Goal: Feedback & Contribution: Submit feedback/report problem

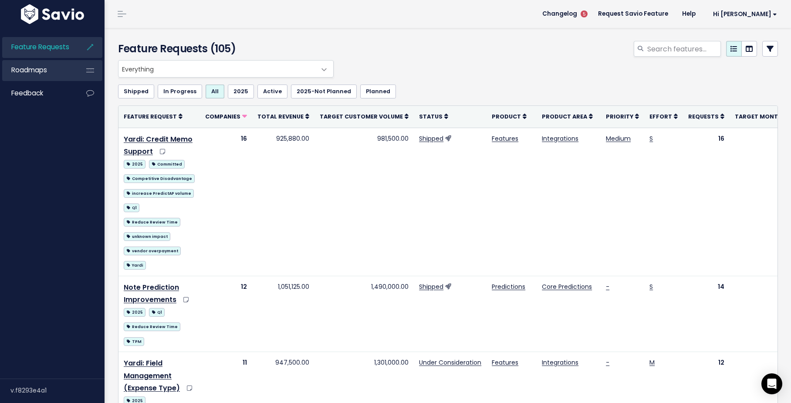
click at [46, 75] on span "Roadmaps" at bounding box center [29, 69] width 36 height 9
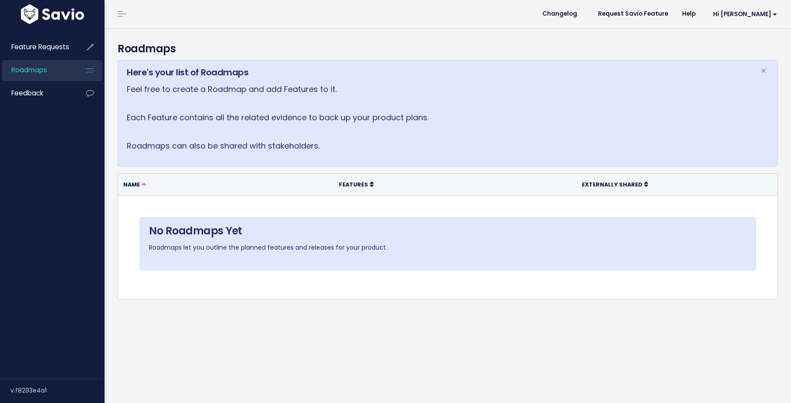
click at [42, 96] on span "Feedback" at bounding box center [27, 92] width 32 height 9
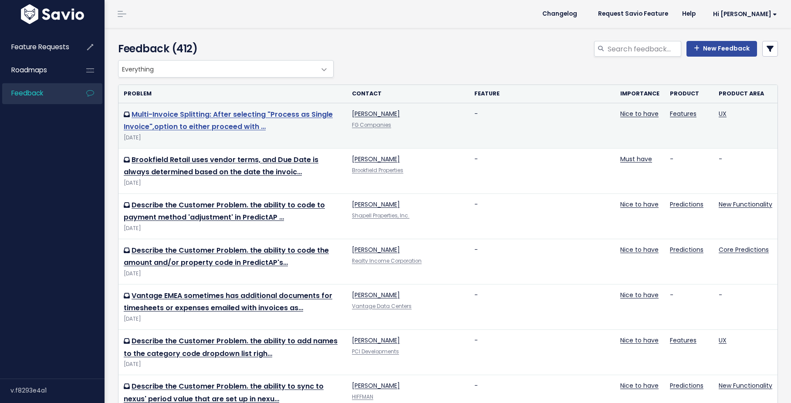
click at [189, 112] on link "Multi-Invoice Splitting: After selecting "Process as Single Invoice",option to …" at bounding box center [228, 120] width 209 height 23
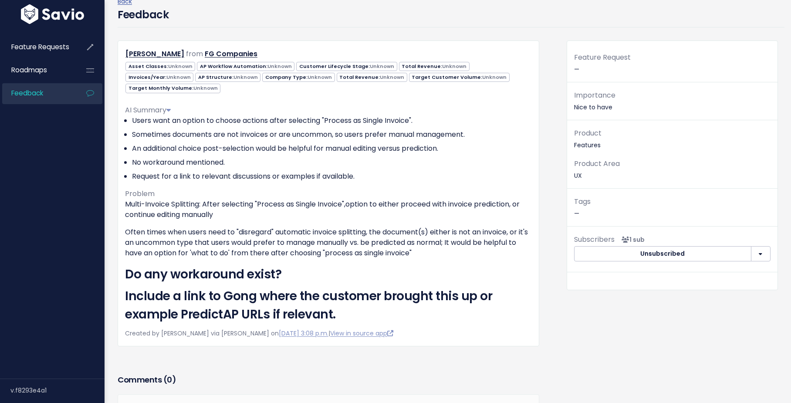
scroll to position [41, 0]
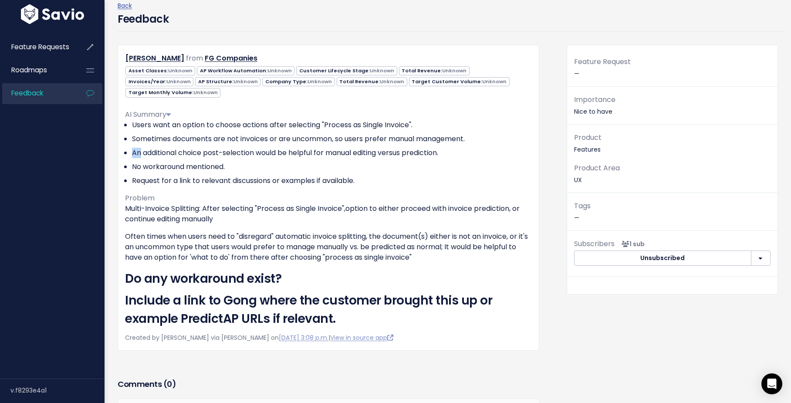
drag, startPoint x: 140, startPoint y: 142, endPoint x: 263, endPoint y: 136, distance: 123.5
click at [263, 148] on li "An additional choice post-selection would be helpful for manual editing versus …" at bounding box center [332, 153] width 400 height 10
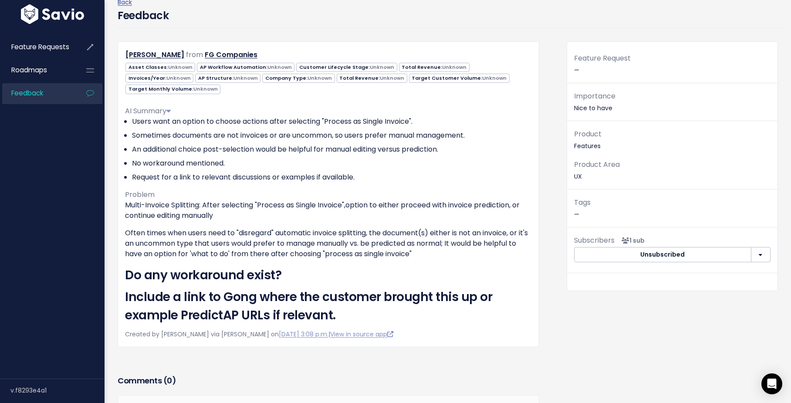
scroll to position [42, 0]
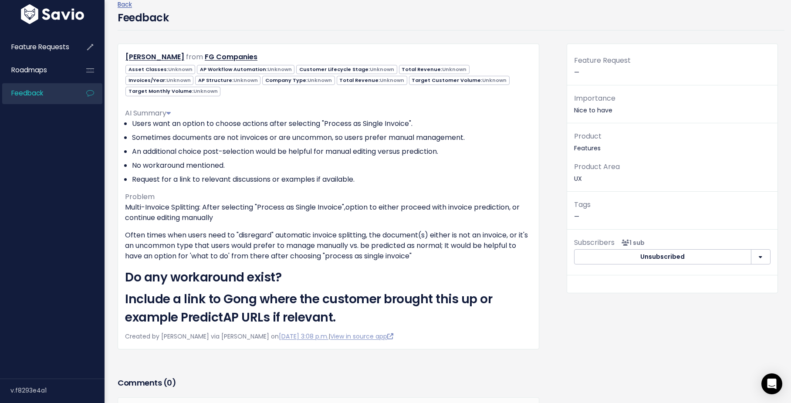
click at [156, 15] on h4 "Feedback" at bounding box center [143, 18] width 51 height 16
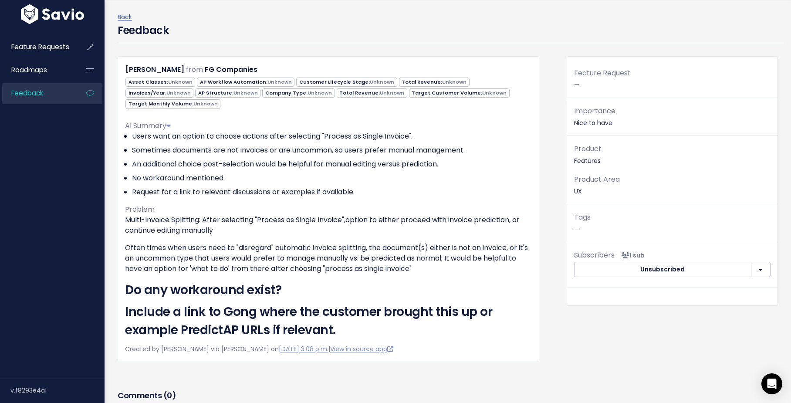
scroll to position [29, 0]
click at [120, 18] on link "Back" at bounding box center [125, 17] width 14 height 9
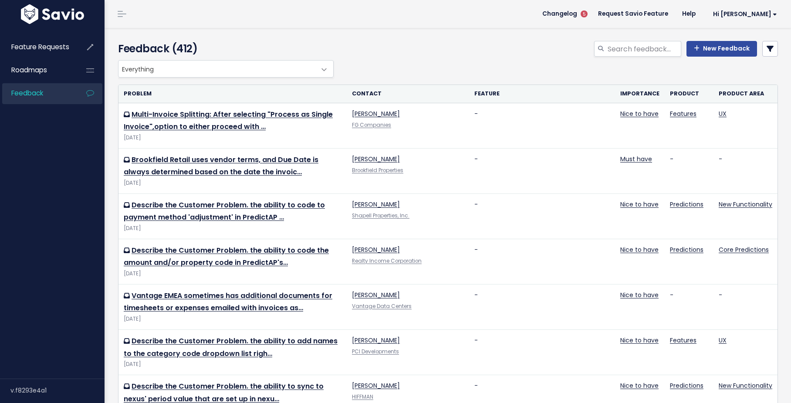
click at [335, 38] on div "Feedback (412) New Feedback" at bounding box center [447, 44] width 684 height 32
click at [495, 46] on div "New Feedback" at bounding box center [560, 50] width 449 height 19
click at [712, 53] on link "New Feedback" at bounding box center [722, 49] width 71 height 16
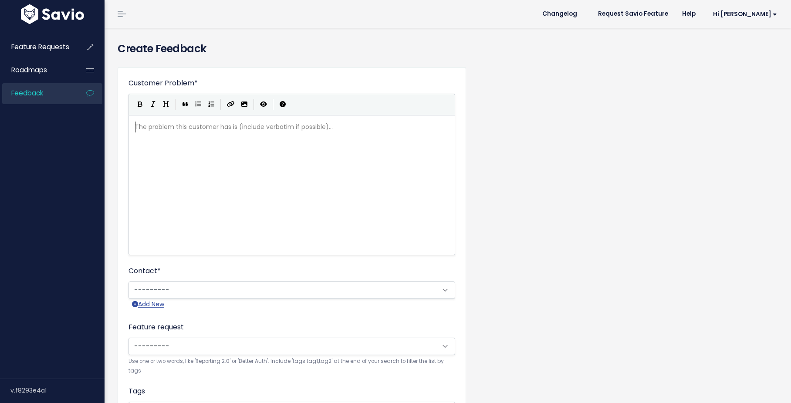
scroll to position [1, 0]
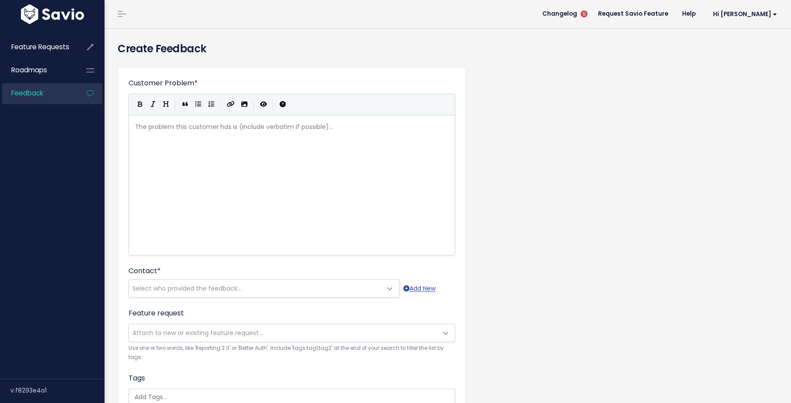
click at [173, 213] on div "The problem this customer has is (include verbatim if possible)... xxxxxxxxxx ​" at bounding box center [302, 196] width 339 height 152
type textarea "Ability to"
type textarea "bility to"
drag, startPoint x: 169, startPoint y: 128, endPoint x: 149, endPoint y: 129, distance: 20.0
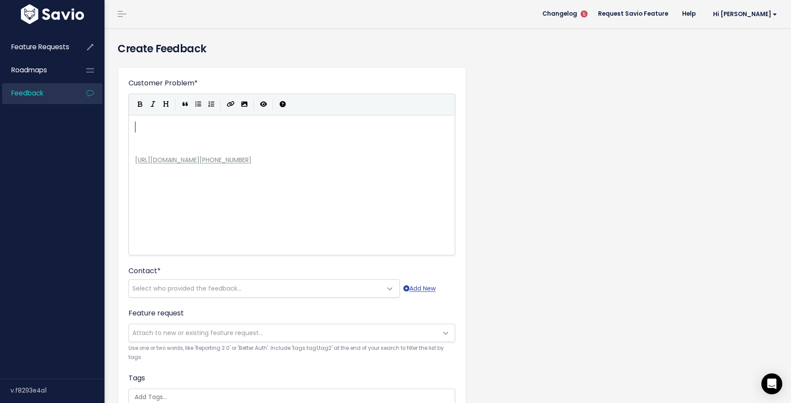
type textarea "W"
type textarea "If"
type textarea "If you"
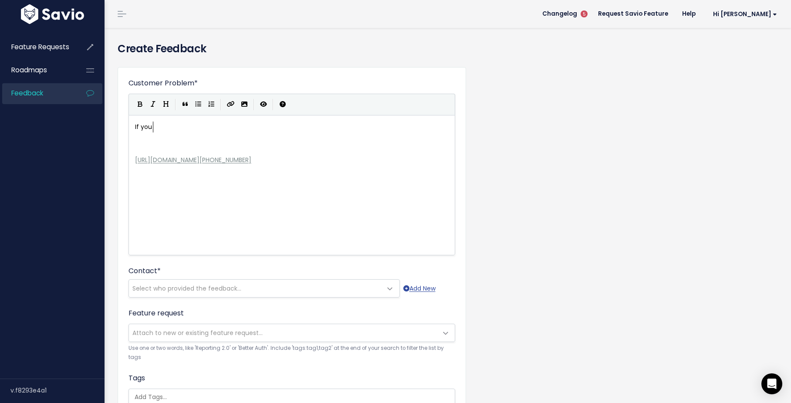
scroll to position [3, 17]
type textarea "S"
type textarea "Time s"
type textarea "s when"
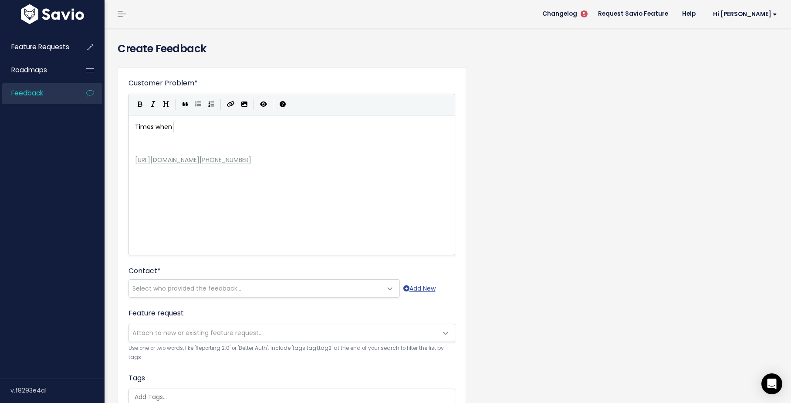
scroll to position [3, 22]
drag, startPoint x: 171, startPoint y: 131, endPoint x: 131, endPoint y: 130, distance: 40.5
type textarea "There are times when"
type textarea "e times when"
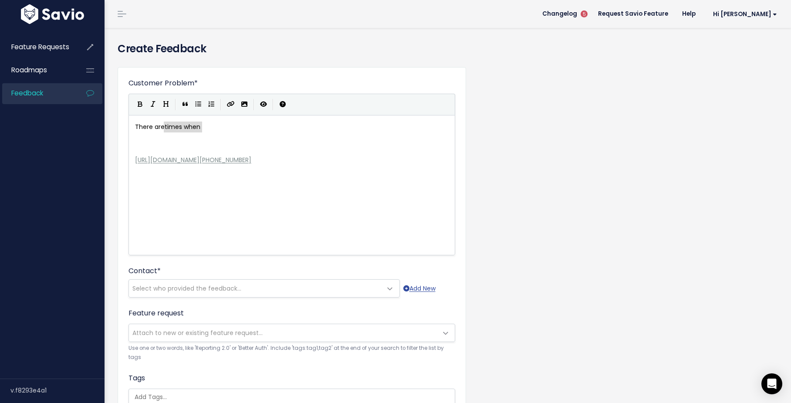
type textarea "There are times when"
drag, startPoint x: 210, startPoint y: 128, endPoint x: 135, endPoint y: 132, distance: 75.5
type textarea "in"
type textarea "Multipel I"
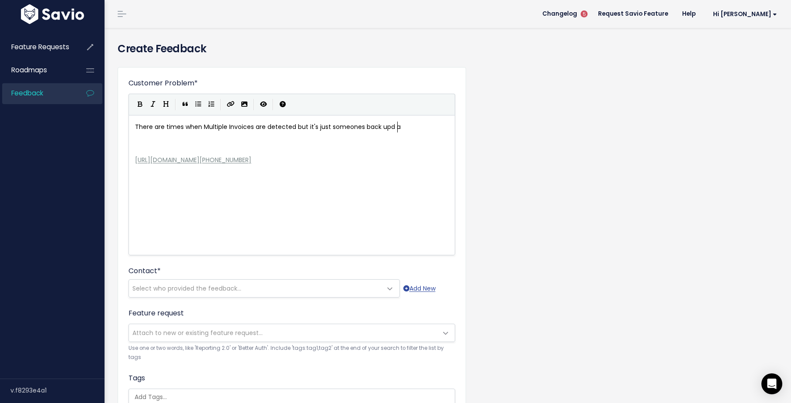
type textarea "le Invoices are detected but it's just someones back upd ae"
type textarea "-up of their expense report"
drag, startPoint x: 176, startPoint y: 128, endPoint x: 124, endPoint y: 128, distance: 51.8
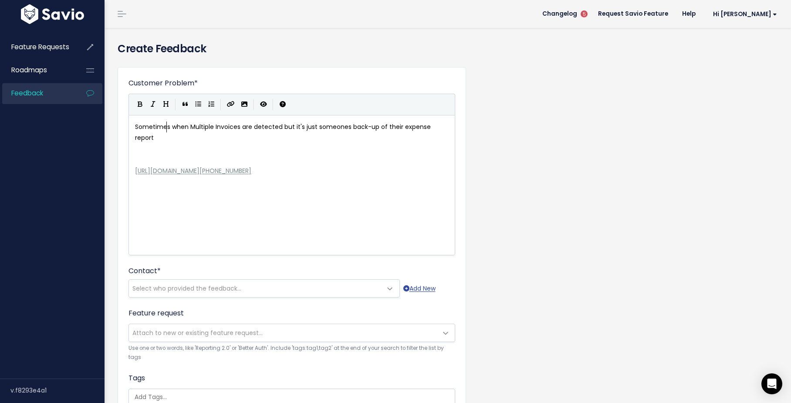
type textarea "Sometimes"
drag, startPoint x: 238, startPoint y: 127, endPoint x: 190, endPoint y: 127, distance: 48.4
type textarea "multiple invoices"
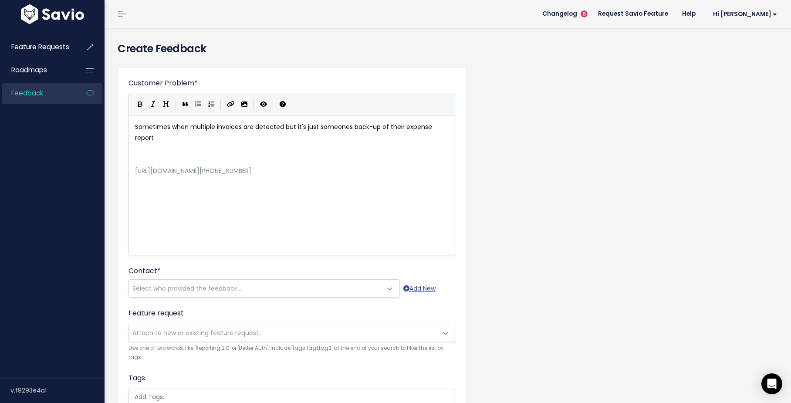
click at [281, 129] on span "Sometimes when multiple invoices are detected but it's just someones back-up of…" at bounding box center [284, 132] width 299 height 20
type textarea ","
click at [292, 127] on span "Sometimes when multiple invoices are detected, but it's just someones back-up o…" at bounding box center [285, 132] width 300 height 20
type textarea "but"
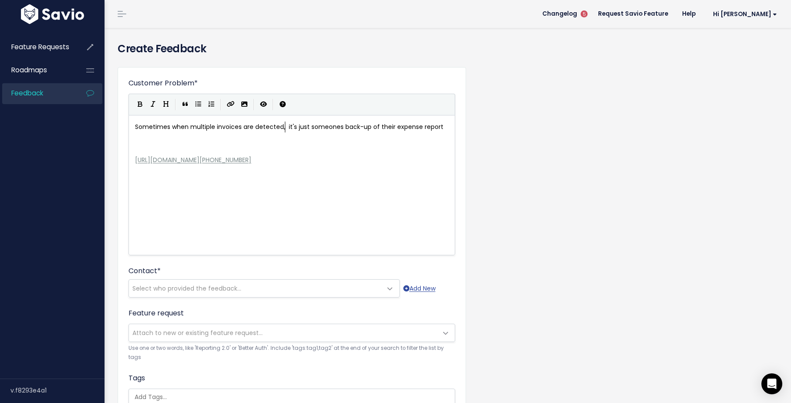
click at [296, 128] on span "Sometimes when multiple invoices are detected, it's just someones back-up of th…" at bounding box center [289, 126] width 308 height 9
type textarea "actually"
click at [288, 129] on span "Sometimes when multiple invoices are detected, it's actually just someones back…" at bounding box center [279, 132] width 288 height 20
click at [327, 125] on span "Sometimes when multiple invoices are detected, it's actually just someones back…" at bounding box center [292, 132] width 314 height 20
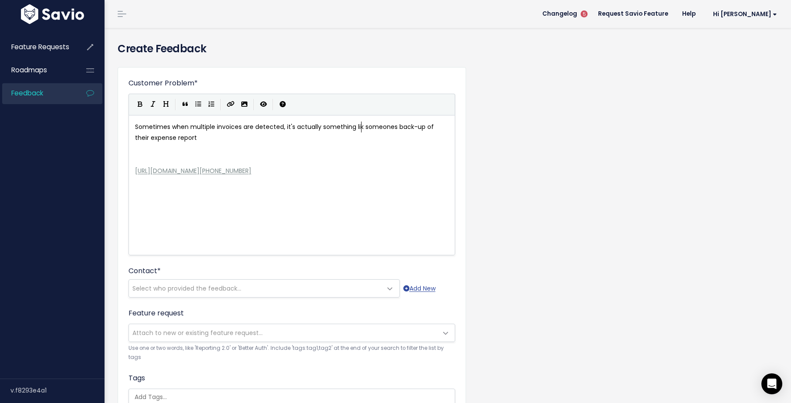
type textarea "something like"
click at [318, 132] on pre "Sometimes when multiple invoices are detected, it's actually something like som…" at bounding box center [291, 133] width 317 height 22
click at [380, 128] on span "Sometimes when multiple invoices are detected, it's actually something like som…" at bounding box center [287, 132] width 305 height 20
type textarea "someones"
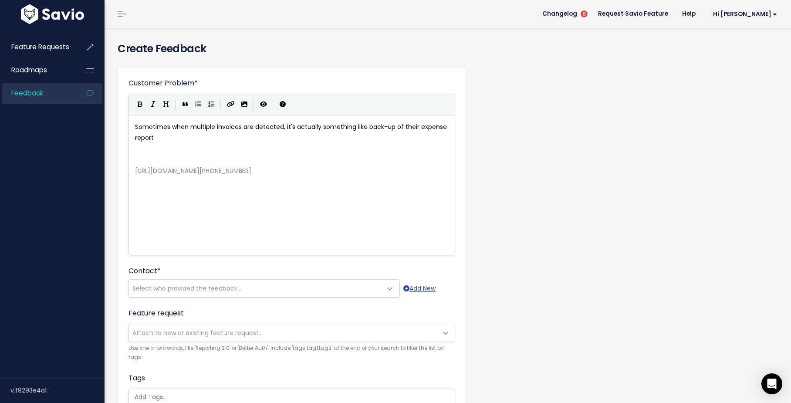
click at [396, 131] on span "Sometimes when multiple invoices are detected, it's actually something like bac…" at bounding box center [292, 132] width 314 height 20
click at [394, 128] on span "Sometimes when multiple invoices are detected, it's actually something like bac…" at bounding box center [292, 132] width 314 height 20
type textarea "details for"
click at [332, 136] on pre "Sometimes when multiple invoices are detected, it's actually something like bac…" at bounding box center [291, 133] width 317 height 22
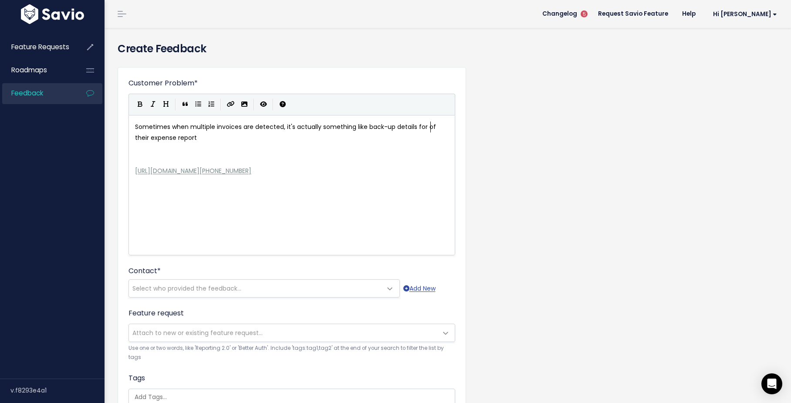
click at [430, 127] on span "Sometimes when multiple invoices are detected, it's actually something like bac…" at bounding box center [286, 132] width 303 height 20
drag, startPoint x: 427, startPoint y: 128, endPoint x: 447, endPoint y: 128, distance: 20.0
type textarea "an"
click at [432, 129] on span "Sometimes when multiple invoices are detected, it's actually something like bac…" at bounding box center [287, 132] width 304 height 20
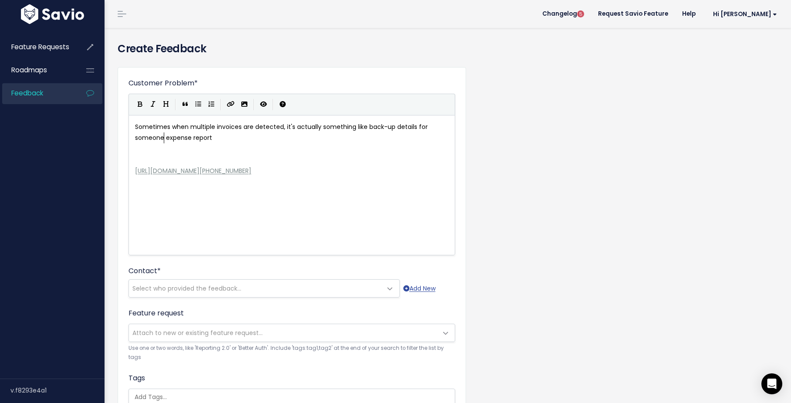
scroll to position [3, 32]
type textarea "someone's"
click at [231, 142] on pre "Sometimes when multiple invoices are detected, it's actually something like bac…" at bounding box center [291, 133] width 317 height 22
type textarea "or"
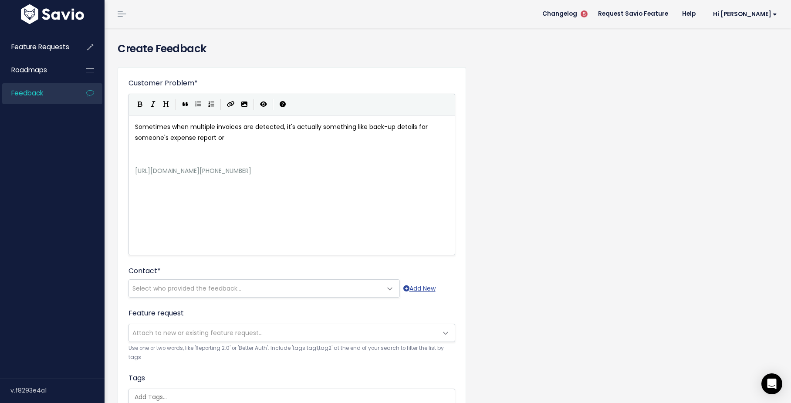
click at [352, 128] on span "Sometimes when multiple invoices are detected, it's actually something like bac…" at bounding box center [282, 132] width 295 height 20
click at [355, 132] on pre "Sometimes when multiple invoices are detected, it's actually something like bac…" at bounding box center [291, 133] width 317 height 22
click at [347, 138] on pre "Sometimes when multiple invoices are detected, it's actually something like bac…" at bounding box center [291, 133] width 317 height 22
click at [241, 136] on pre "Sometimes when multiple invoices are detected, it's actually something like bac…" at bounding box center [291, 133] width 317 height 22
click at [279, 136] on pre "Sometimes when multiple invoices are detected, it's actually something like bac…" at bounding box center [291, 133] width 317 height 22
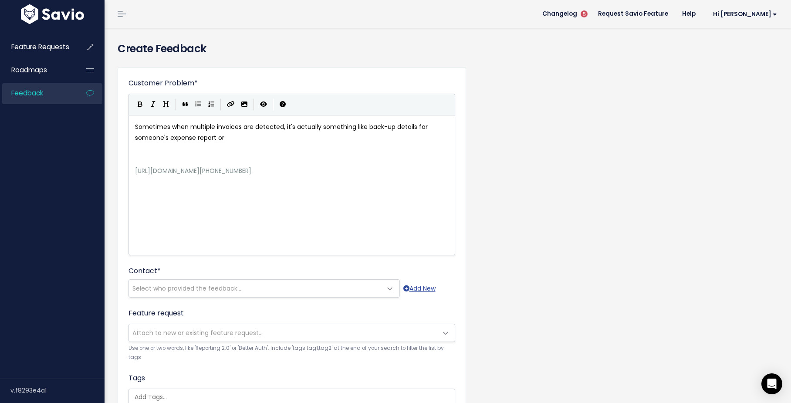
click at [285, 142] on pre "Sometimes when multiple invoices are detected, it's actually something like bac…" at bounding box center [291, 133] width 317 height 22
drag, startPoint x: 365, startPoint y: 128, endPoint x: 352, endPoint y: 126, distance: 12.8
type textarea "that doens'"
type textarea "sn't need to get pushed to NExu"
type textarea "exus anye"
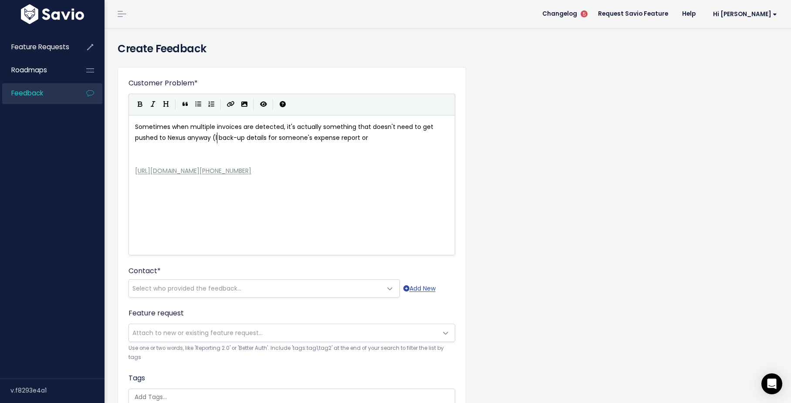
type textarea "way (like"
drag, startPoint x: 320, startPoint y: 150, endPoint x: 380, endPoint y: 146, distance: 59.9
click at [320, 151] on pre "​" at bounding box center [291, 148] width 317 height 11
drag, startPoint x: 378, startPoint y: 139, endPoint x: 367, endPoint y: 139, distance: 10.9
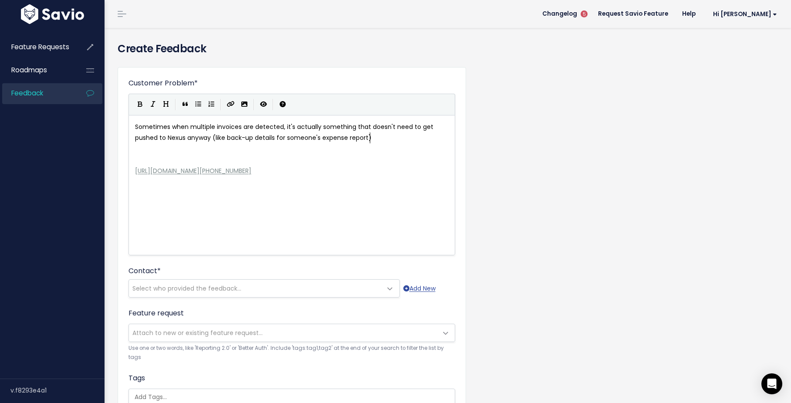
scroll to position [3, 5]
type textarea "); W"
type textarea "If"
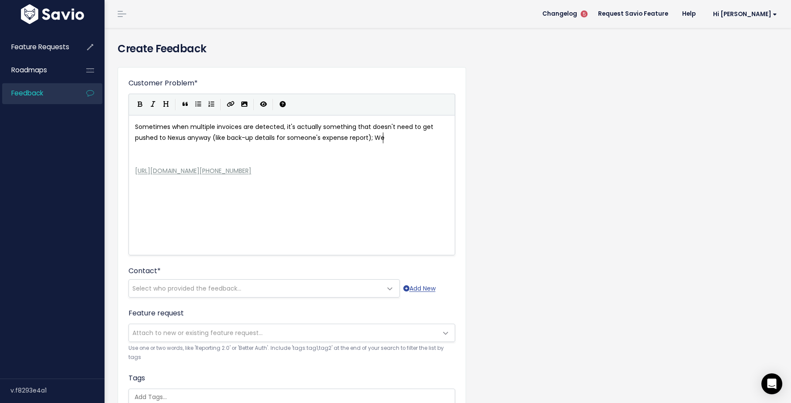
type textarea "We"
click at [304, 126] on span "Sometimes when multiple invoices are detected, it's actually something that doe…" at bounding box center [285, 132] width 300 height 20
click at [386, 137] on pre "Sometimes when multiple invoices are detected, it's actually something that doe…" at bounding box center [291, 133] width 317 height 22
click at [170, 147] on pre "​" at bounding box center [291, 148] width 317 height 11
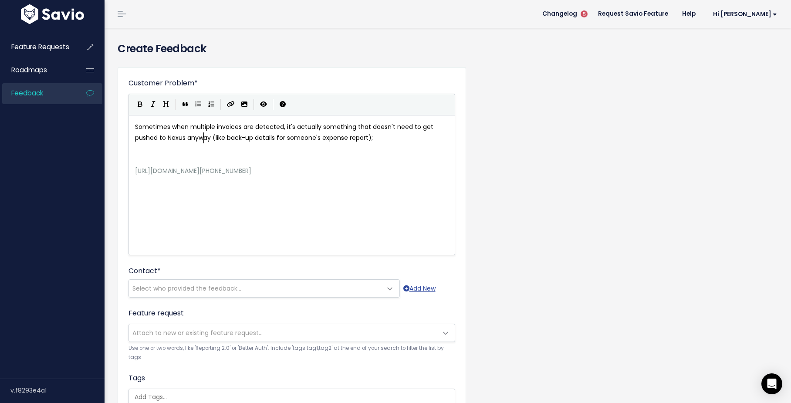
click at [203, 140] on span "Sometimes when multiple invoices are detected, it's actually something that doe…" at bounding box center [285, 132] width 300 height 20
type textarea "anyway"
click at [190, 137] on span "Sometimes when multiple invoices are detected, it's actually something that doe…" at bounding box center [285, 132] width 300 height 20
type textarea "Ex:"
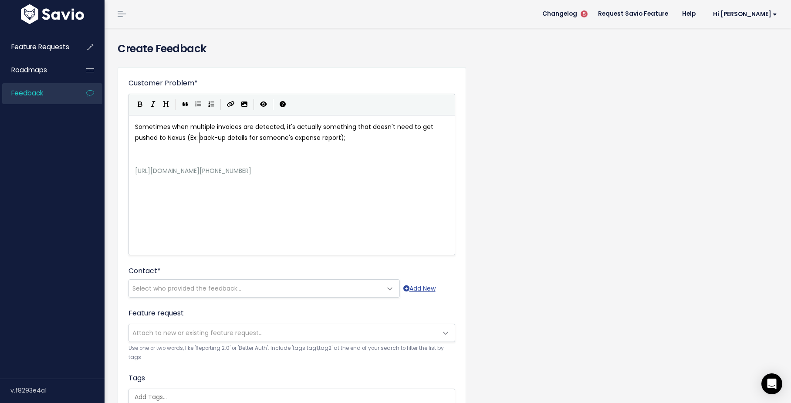
click at [386, 138] on pre "Sometimes when multiple invoices are detected, it's actually something that doe…" at bounding box center [291, 133] width 317 height 22
type textarea "If"
type textarea "W"
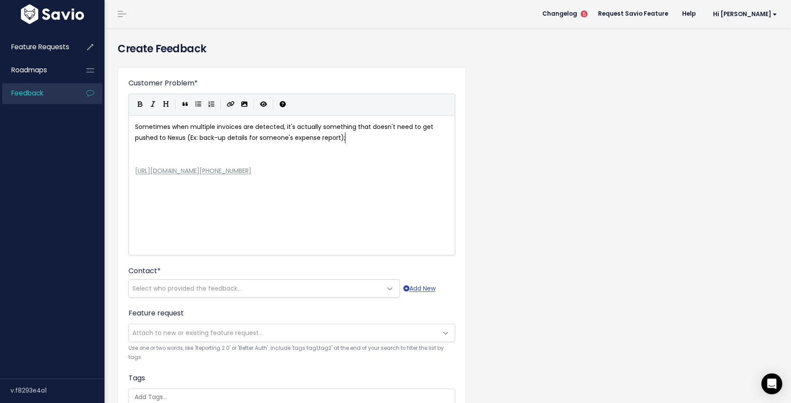
type textarea "B"
type textarea "By"
type textarea "By selecting "Process as Single Inoi"
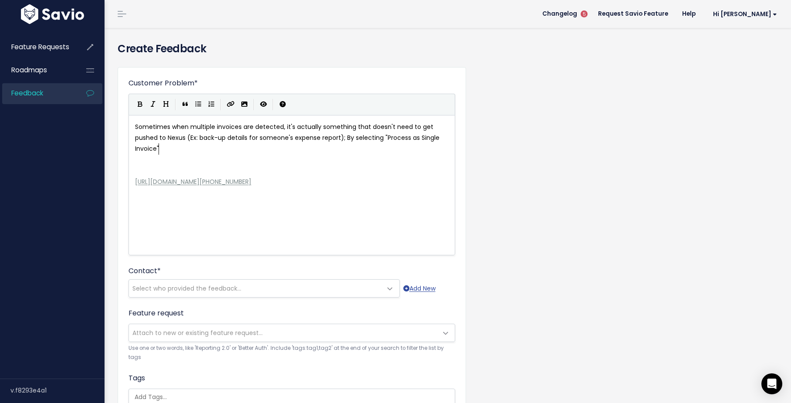
type textarea "voice","
type textarea "By selecting ""
drag, startPoint x: 385, startPoint y: 139, endPoint x: 343, endPoint y: 141, distance: 41.4
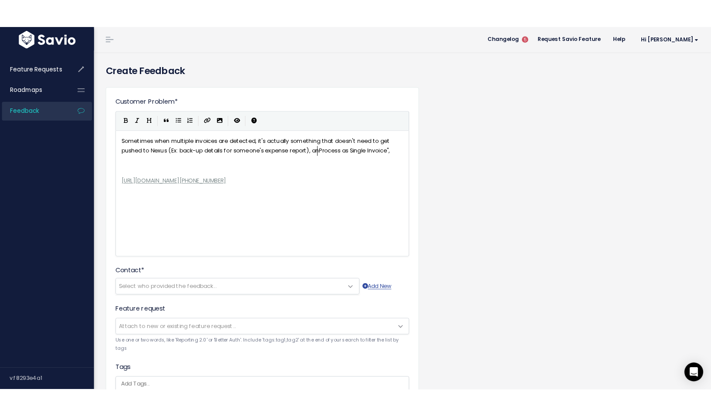
scroll to position [3, 16]
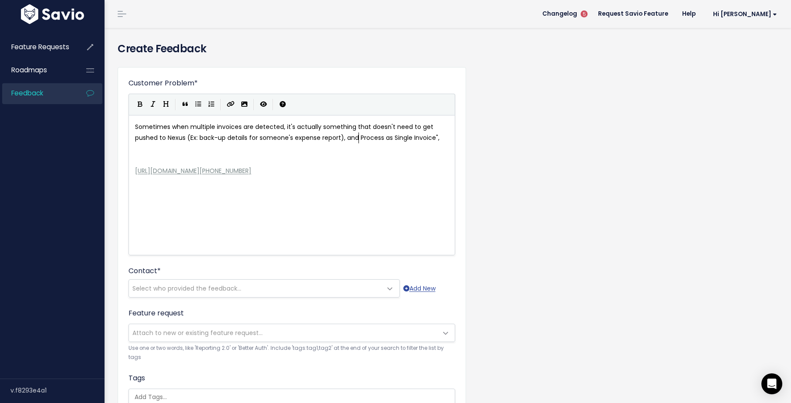
type textarea ", and"
drag, startPoint x: 203, startPoint y: 155, endPoint x: 340, endPoint y: 144, distance: 137.2
click at [204, 155] on pre "​" at bounding box center [291, 160] width 317 height 11
click at [344, 139] on span "Sometimes when multiple invoices are detected, it's actually something that doe…" at bounding box center [287, 132] width 305 height 20
click at [349, 149] on pre "​" at bounding box center [291, 148] width 317 height 11
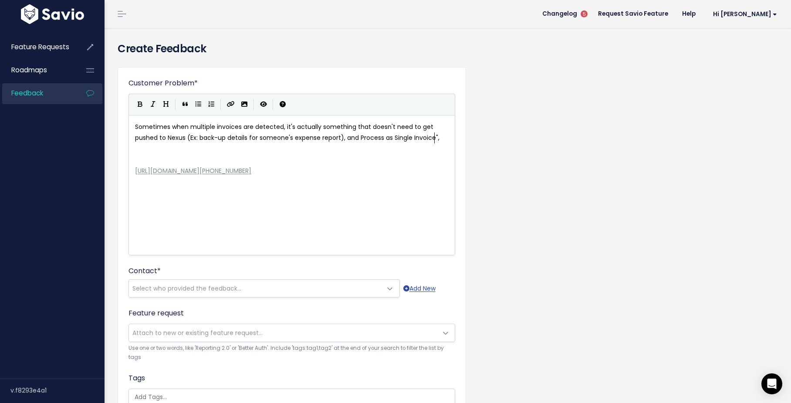
click at [434, 139] on span "Sometimes when multiple invoices are detected, it's actually something that doe…" at bounding box center [287, 132] width 305 height 20
click at [385, 152] on pre "​" at bounding box center [291, 148] width 317 height 11
click at [295, 149] on pre "​" at bounding box center [291, 148] width 317 height 11
drag, startPoint x: 301, startPoint y: 153, endPoint x: 349, endPoint y: 137, distance: 51.0
click at [302, 152] on pre "​" at bounding box center [291, 148] width 317 height 11
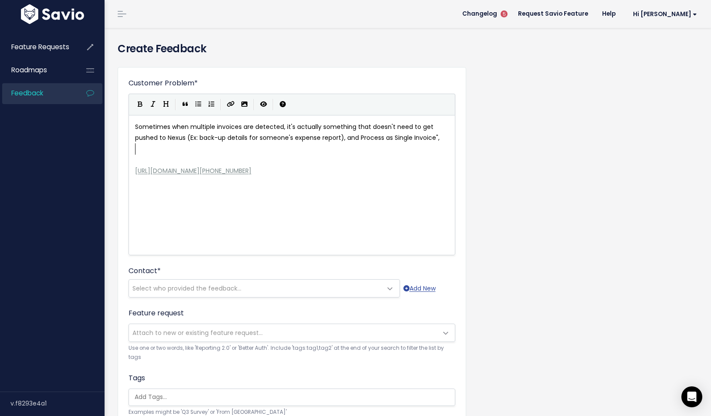
click at [220, 151] on pre "​" at bounding box center [291, 148] width 317 height 11
click at [361, 151] on pre "​" at bounding box center [291, 148] width 317 height 11
click at [358, 155] on pre "​" at bounding box center [291, 160] width 317 height 11
click at [346, 139] on span "Sometimes when multiple invoices are detected, it's actually something that doe…" at bounding box center [287, 132] width 305 height 20
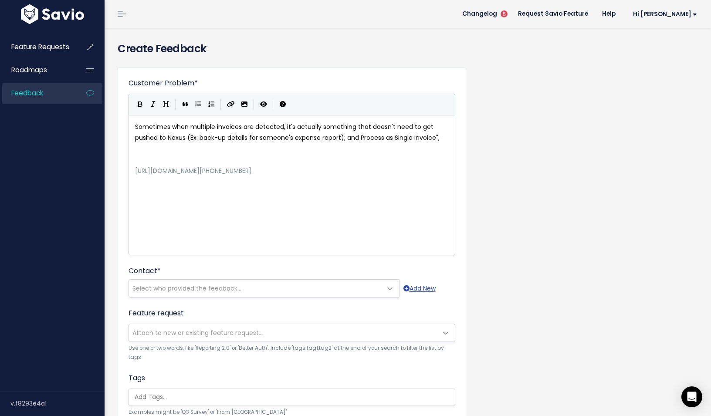
type textarea ";"
type textarea "When you click ""
click at [210, 148] on pre "Sometimes when multiple invoices are detected, it's actually something that doe…" at bounding box center [291, 138] width 317 height 33
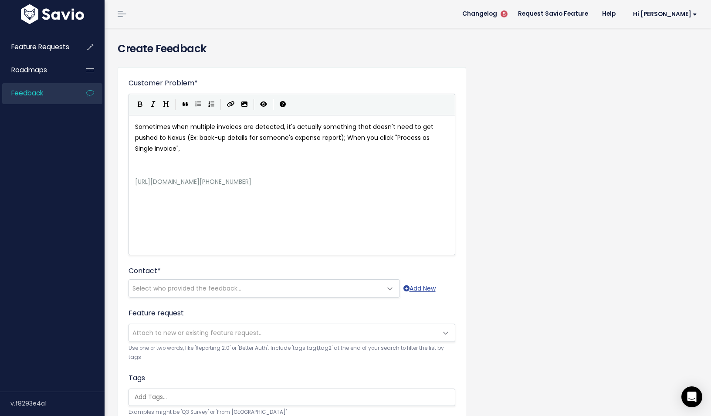
type textarea "th"
type textarea "When you click"
drag, startPoint x: 391, startPoint y: 141, endPoint x: 348, endPoint y: 141, distance: 43.1
drag, startPoint x: 390, startPoint y: 139, endPoint x: 347, endPoint y: 140, distance: 43.2
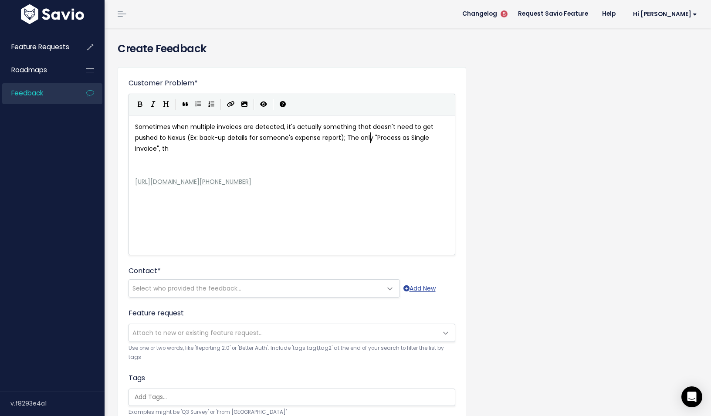
scroll to position [3, 24]
type textarea "The only"
click at [229, 149] on pre "Sometimes when multiple invoices are detected, it's actually something that doe…" at bounding box center [291, 138] width 317 height 33
click at [370, 139] on span "Sometimes when multiple invoices are detected, it's actually something that doe…" at bounding box center [285, 137] width 300 height 30
click at [350, 149] on pre "Sometimes when multiple invoices are detected, it's actually something that doe…" at bounding box center [291, 138] width 317 height 33
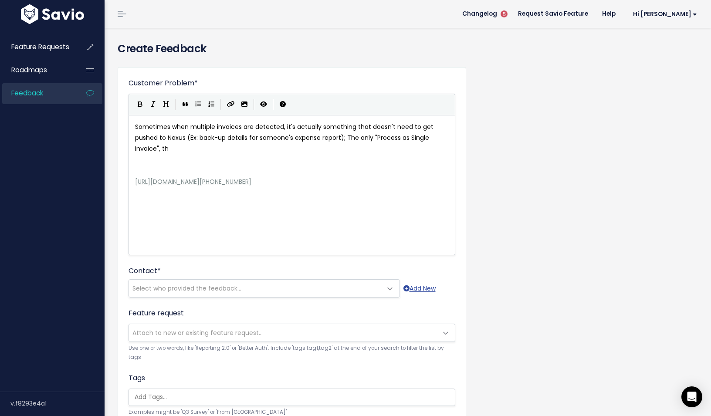
click at [213, 149] on pre "Sometimes when multiple invoices are detected, it's actually something that doe…" at bounding box center [291, 138] width 317 height 33
click at [177, 149] on pre "Sometimes when multiple invoices are detected, it's actually something that doe…" at bounding box center [291, 138] width 317 height 33
